Goal: Navigation & Orientation: Find specific page/section

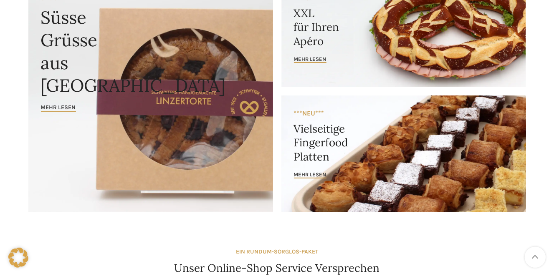
scroll to position [44, 0]
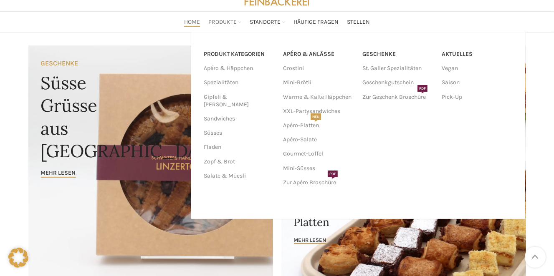
click at [223, 19] on span "Produkte" at bounding box center [222, 22] width 28 height 8
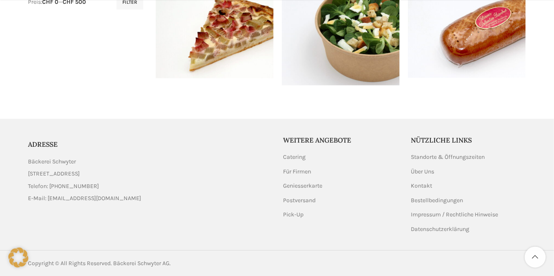
scroll to position [443, 0]
click at [456, 157] on link "Standorte & Öffnungszeiten" at bounding box center [448, 157] width 75 height 8
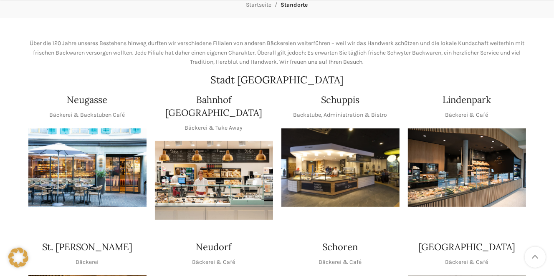
scroll to position [132, 0]
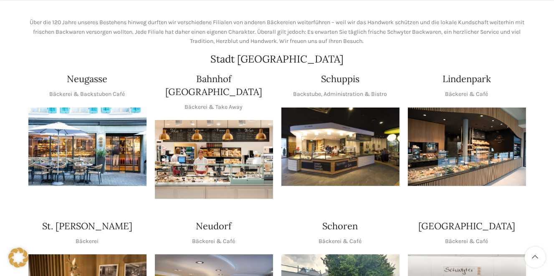
click at [98, 133] on img "1 / 1" at bounding box center [87, 147] width 118 height 79
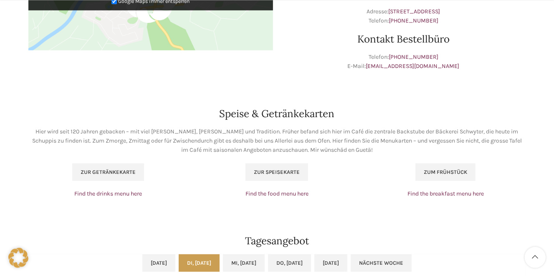
scroll to position [485, 0]
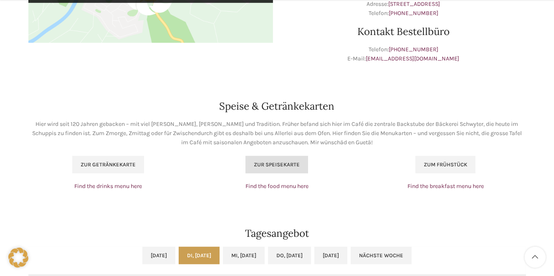
click at [281, 166] on span "Zur Speisekarte" at bounding box center [277, 165] width 46 height 7
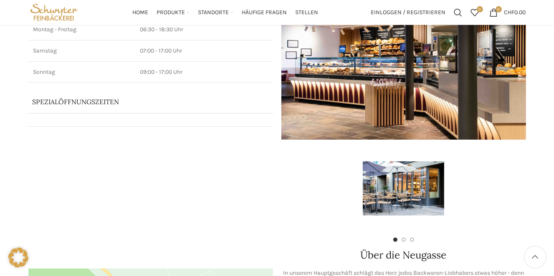
scroll to position [88, 0]
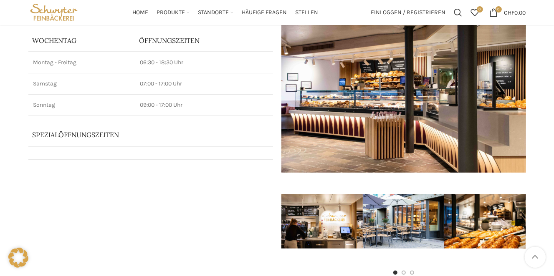
click at [374, 117] on img at bounding box center [403, 91] width 245 height 163
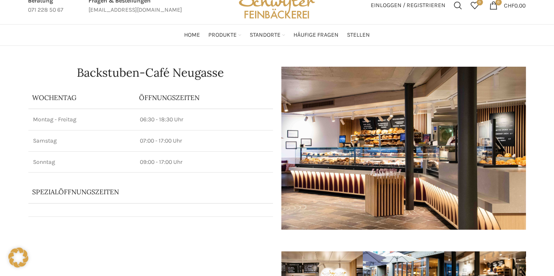
scroll to position [0, 0]
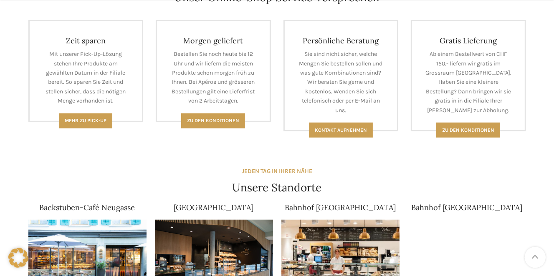
scroll to position [441, 0]
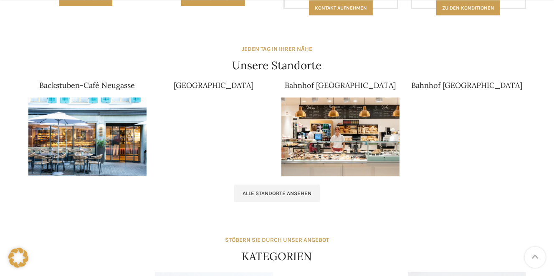
scroll to position [529, 0]
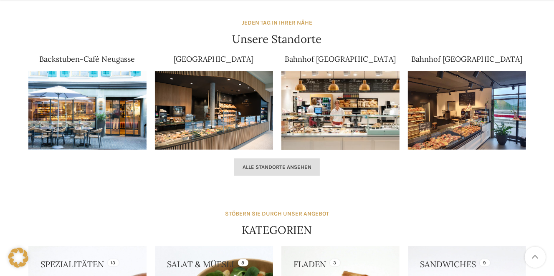
click at [283, 167] on span "Alle Standorte ansehen" at bounding box center [277, 167] width 69 height 7
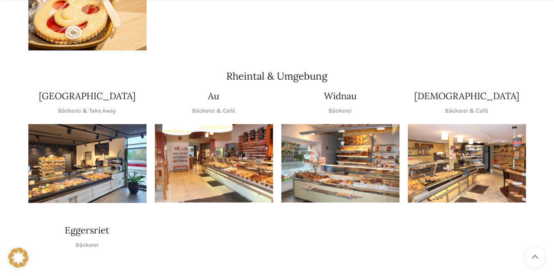
scroll to position [705, 0]
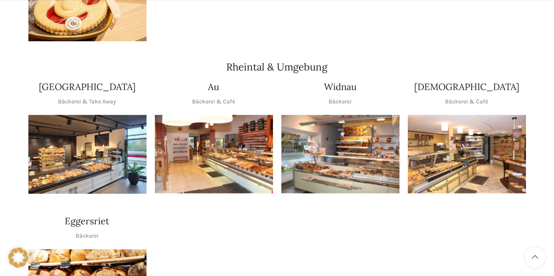
click at [240, 149] on img "1 / 1" at bounding box center [214, 154] width 118 height 79
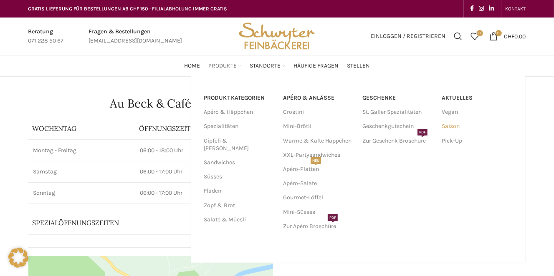
click at [454, 127] on link "Saison" at bounding box center [477, 126] width 71 height 14
